Goal: Information Seeking & Learning: Learn about a topic

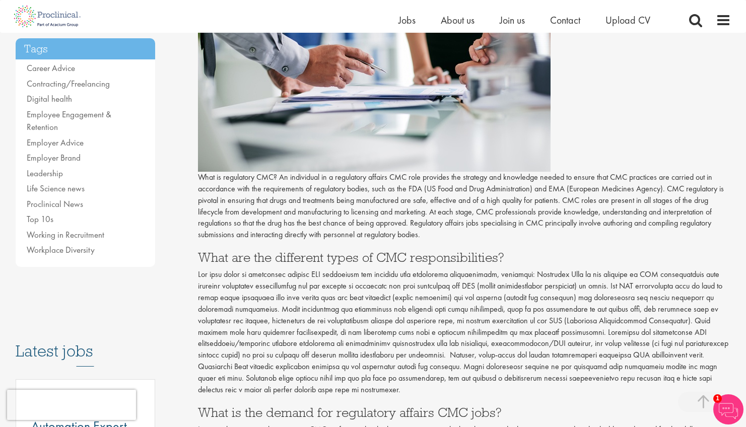
scroll to position [225, 0]
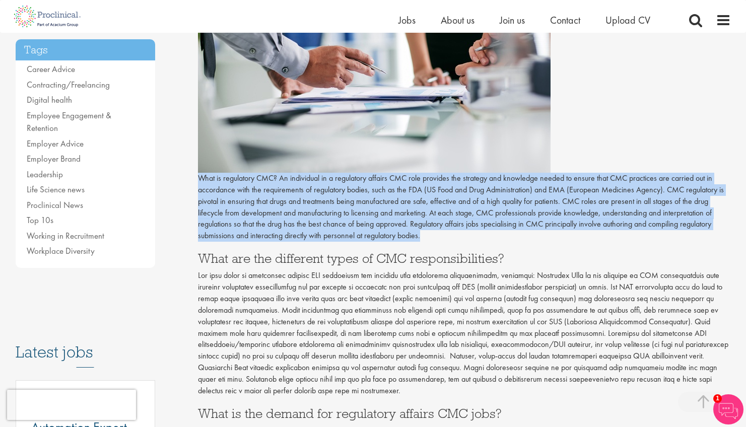
drag, startPoint x: 199, startPoint y: 175, endPoint x: 423, endPoint y: 236, distance: 233.1
click at [424, 236] on p "What is regulatory CMC? An individual in a regulatory affairs CMC role provides…" at bounding box center [464, 207] width 533 height 69
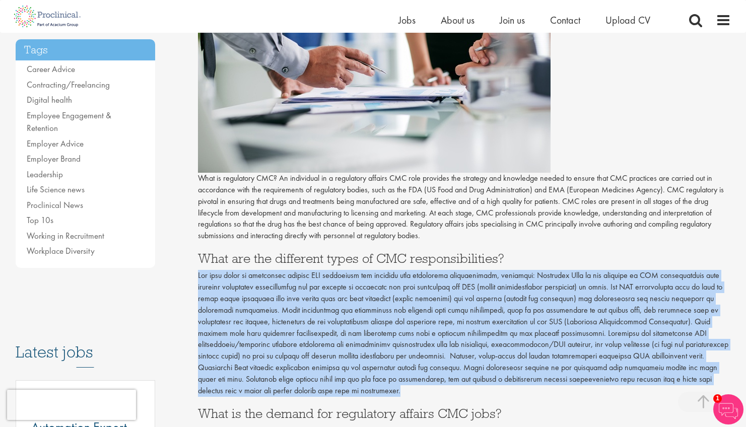
drag, startPoint x: 199, startPoint y: 274, endPoint x: 307, endPoint y: 391, distance: 159.8
click at [307, 391] on p at bounding box center [464, 333] width 533 height 127
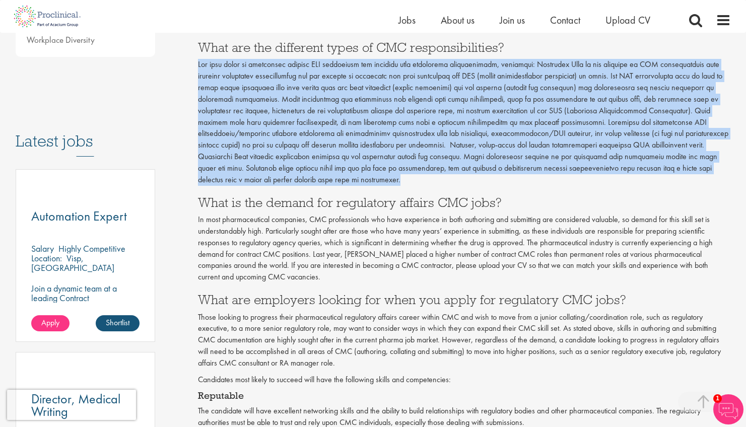
scroll to position [443, 0]
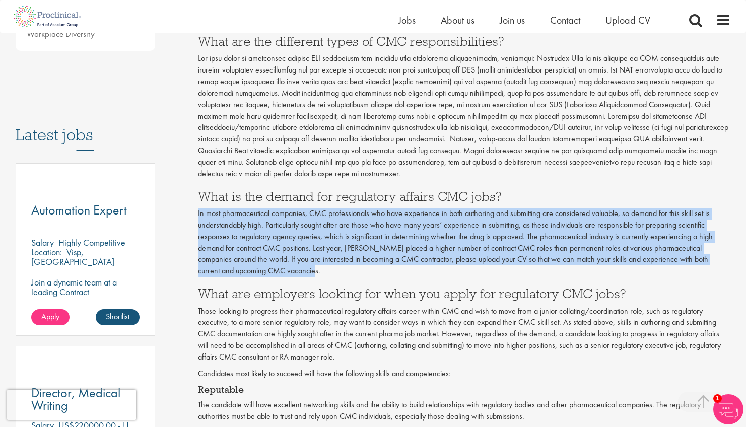
drag, startPoint x: 198, startPoint y: 213, endPoint x: 292, endPoint y: 272, distance: 111.5
click at [286, 275] on p "In most pharmaceutical companies, CMC professionals who have experience in both…" at bounding box center [464, 242] width 533 height 69
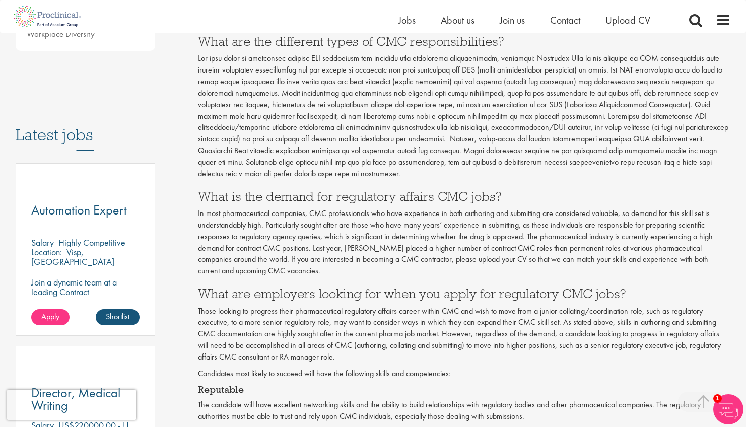
click at [293, 272] on p "In most pharmaceutical companies, CMC professionals who have experience in both…" at bounding box center [464, 242] width 533 height 69
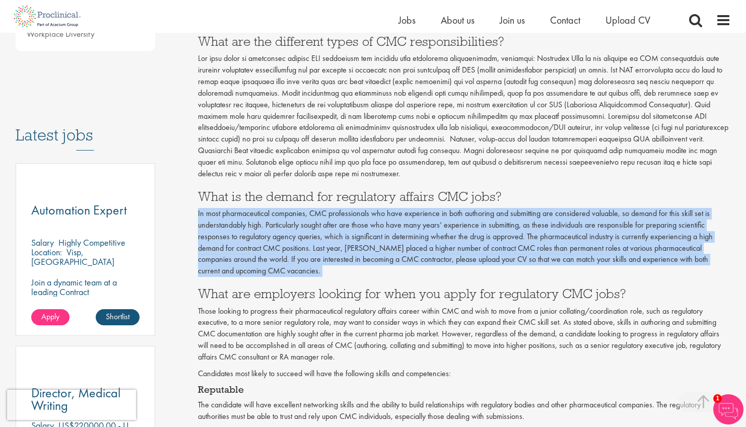
drag, startPoint x: 293, startPoint y: 272, endPoint x: 199, endPoint y: 216, distance: 109.4
click at [200, 216] on p "In most pharmaceutical companies, CMC professionals who have experience in both…" at bounding box center [464, 242] width 533 height 69
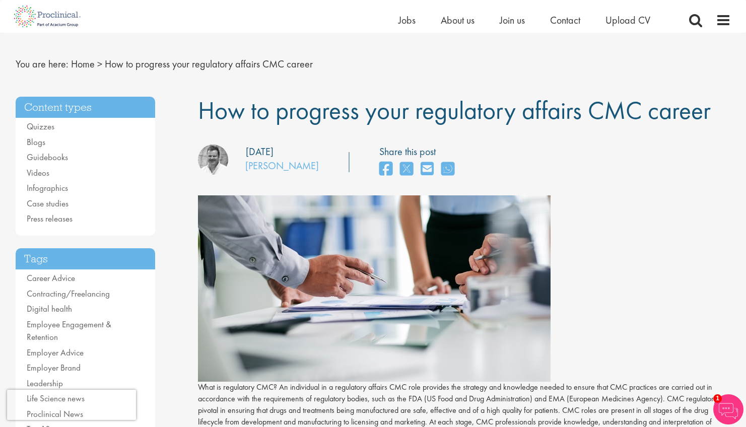
scroll to position [0, 0]
